Goal: Find specific page/section: Find specific page/section

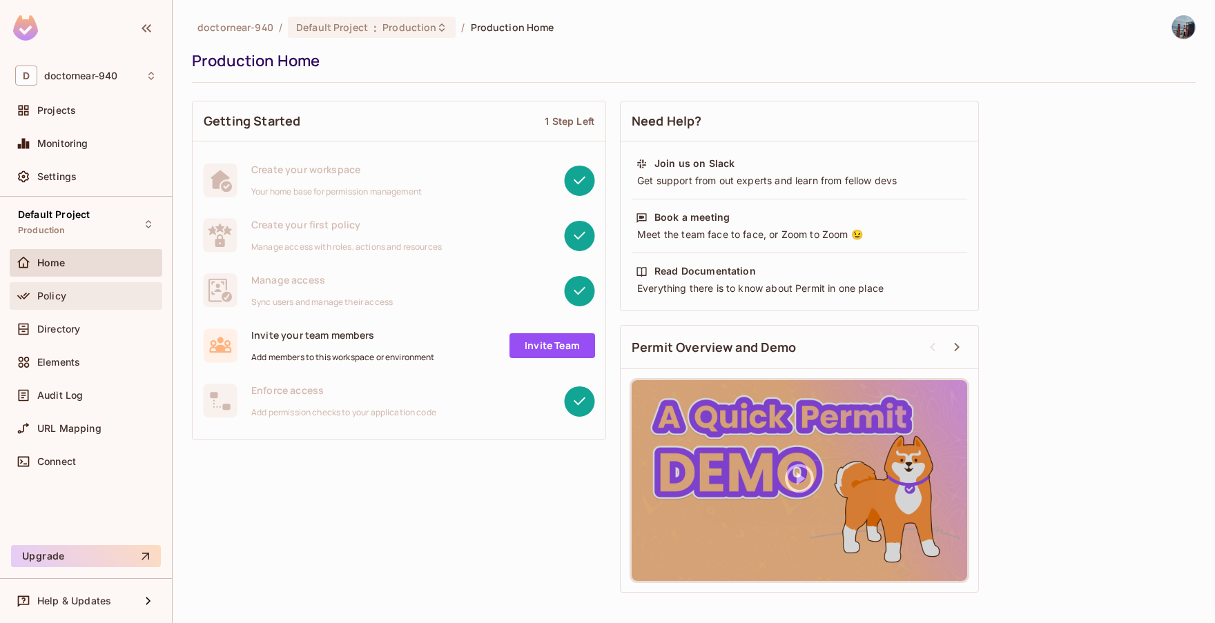
click at [63, 286] on div "Policy" at bounding box center [86, 296] width 153 height 28
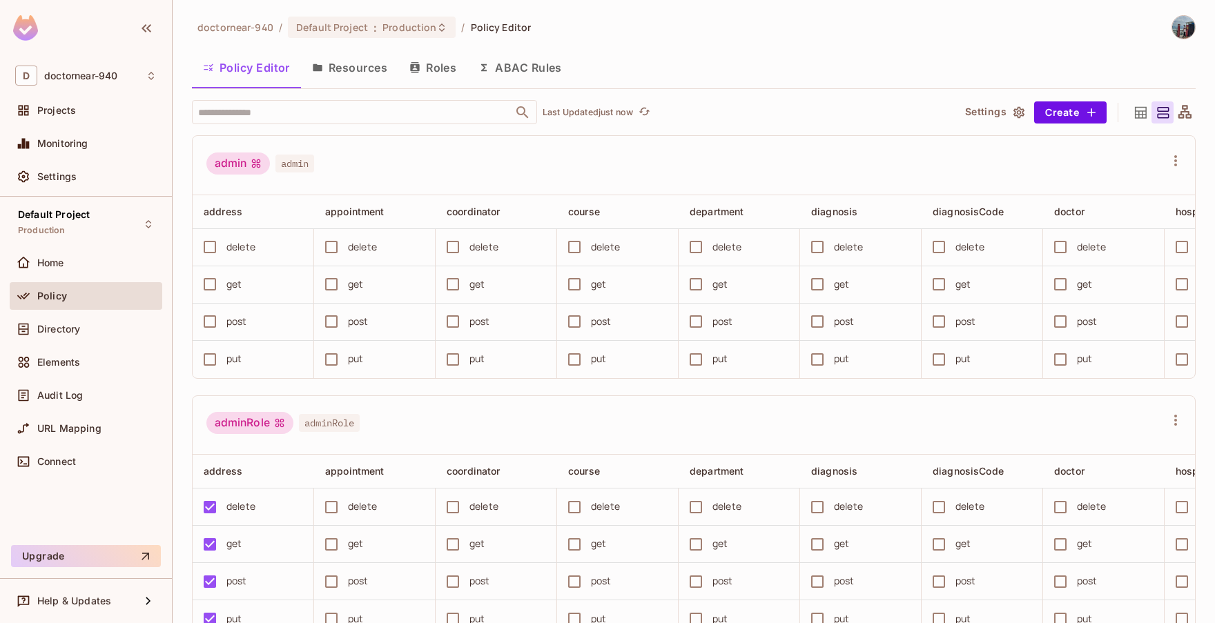
click at [435, 76] on button "Roles" at bounding box center [432, 67] width 69 height 35
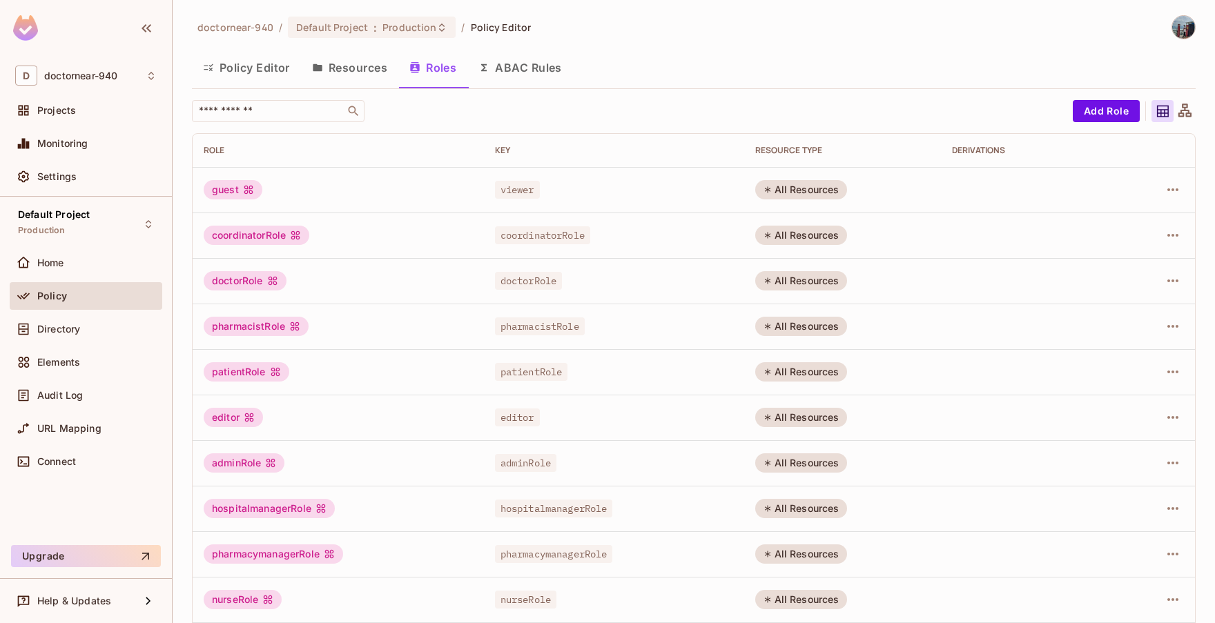
click at [251, 77] on button "Policy Editor" at bounding box center [246, 67] width 109 height 35
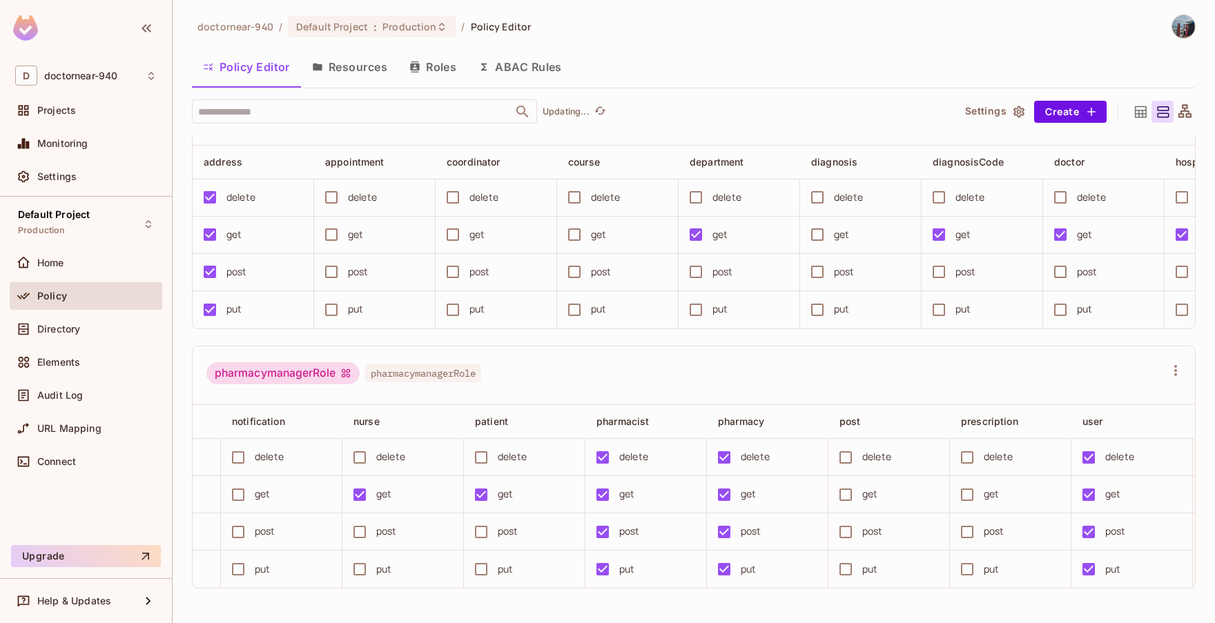
scroll to position [2991, 0]
